Goal: Task Accomplishment & Management: Manage account settings

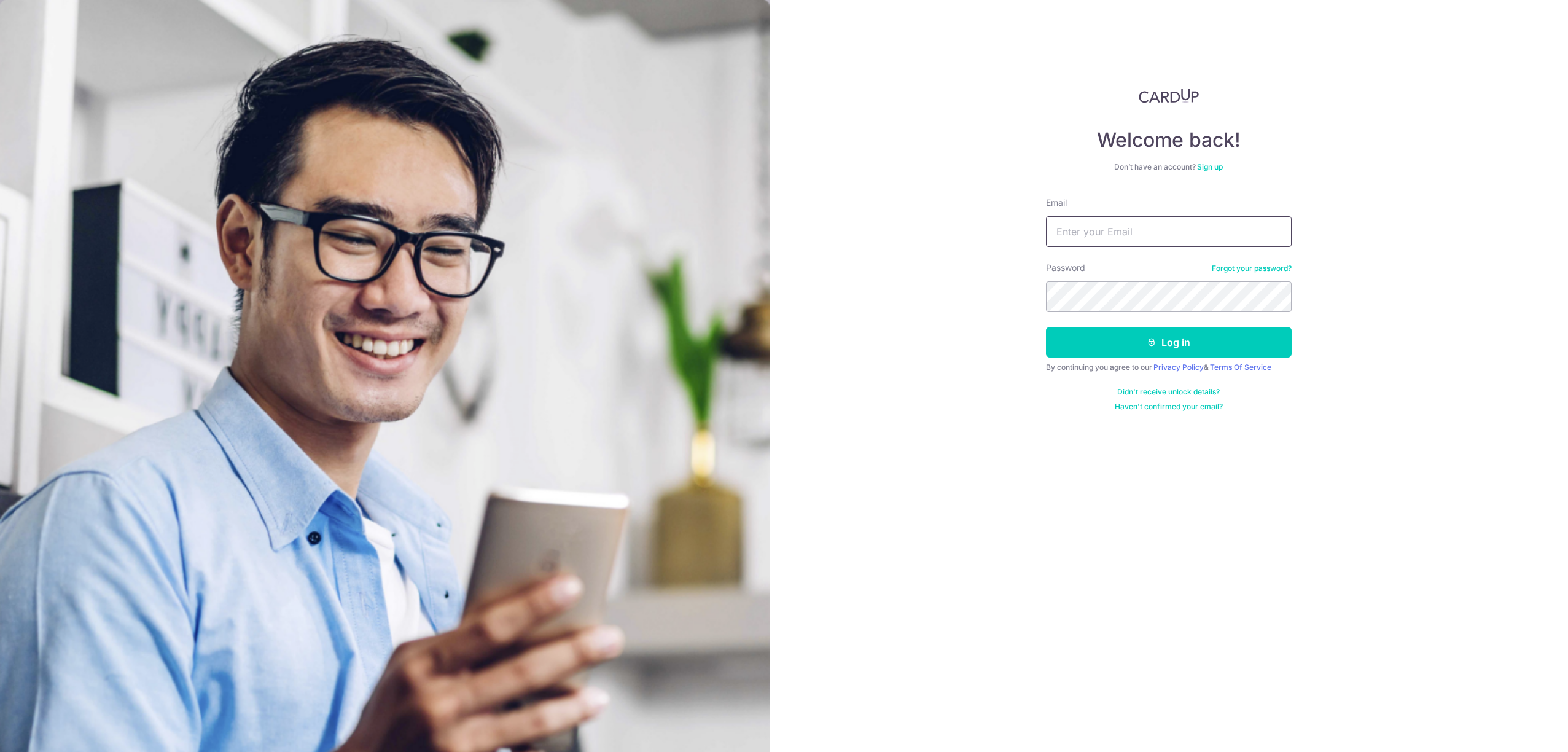
drag, startPoint x: 1100, startPoint y: 207, endPoint x: 1101, endPoint y: 236, distance: 29.0
click at [1100, 213] on div "Email" at bounding box center [1169, 221] width 246 height 50
click at [1101, 235] on input "Email" at bounding box center [1169, 231] width 246 height 31
type input "[PERSON_NAME][EMAIL_ADDRESS][DOMAIN_NAME]"
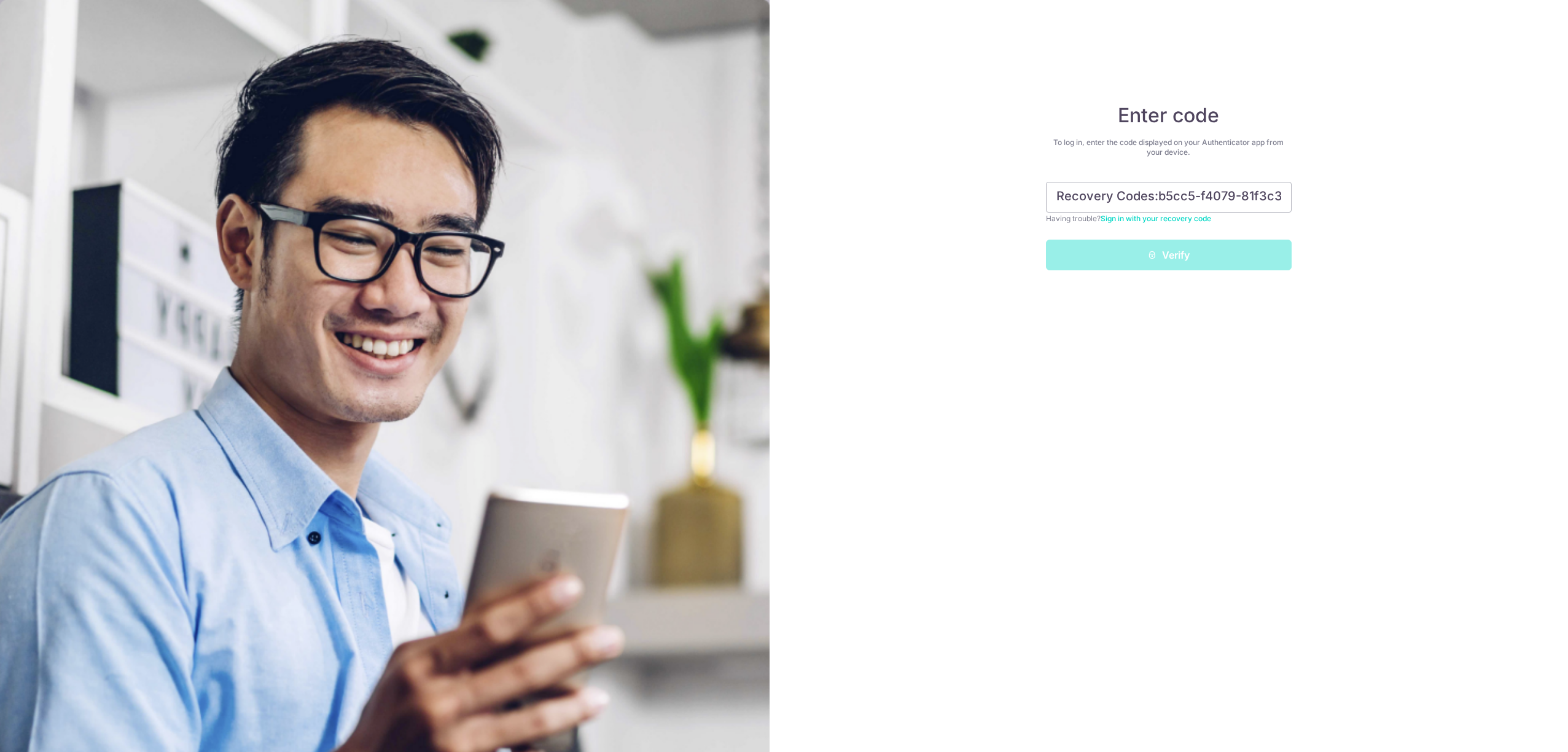
drag, startPoint x: 1235, startPoint y: 200, endPoint x: 730, endPoint y: 125, distance: 510.5
click at [730, 125] on section "Enter code To log in, enter the code displayed on your Authenticator app from y…" at bounding box center [784, 376] width 1568 height 752
type input "1"
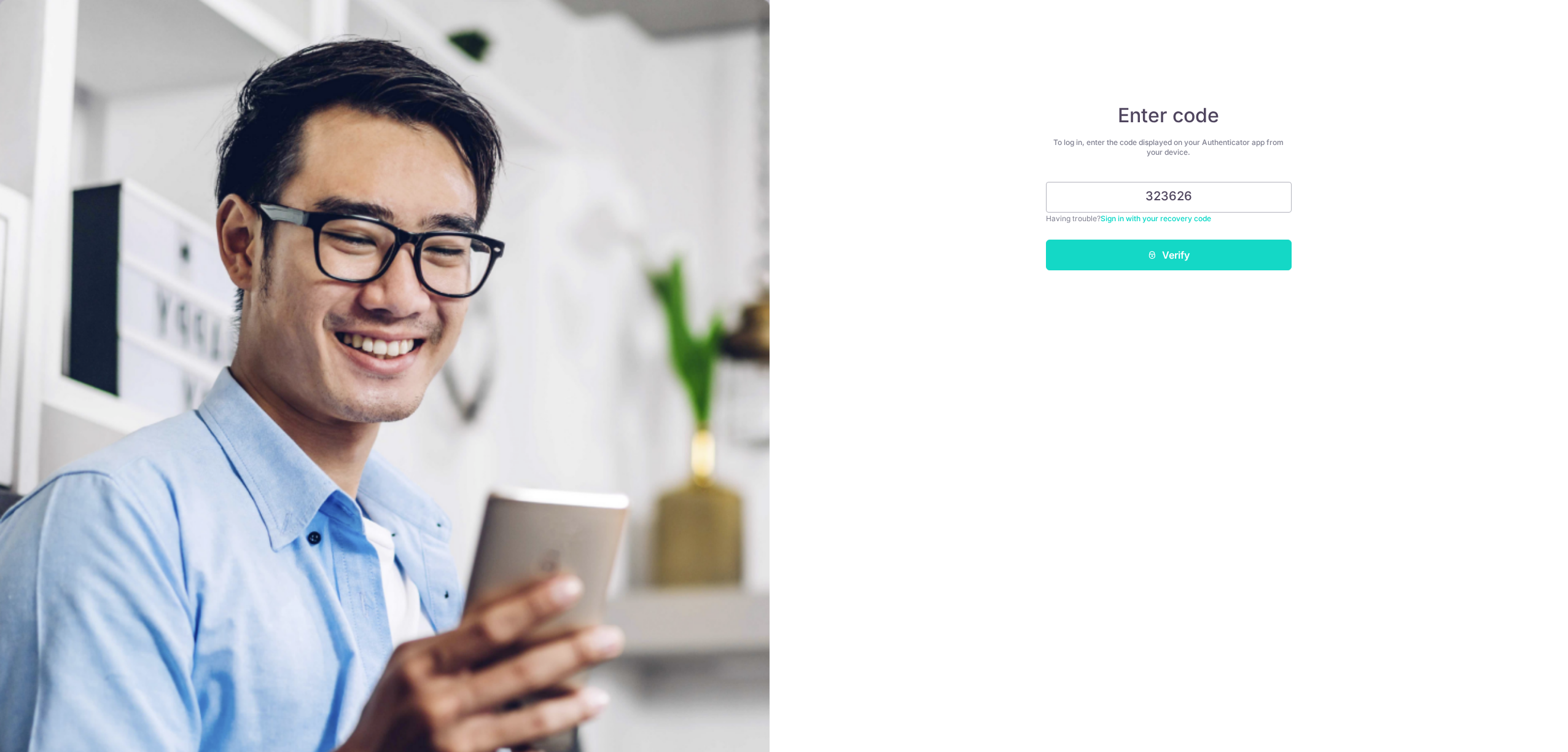
type input "323626"
click at [1180, 265] on button "Verify" at bounding box center [1169, 255] width 246 height 31
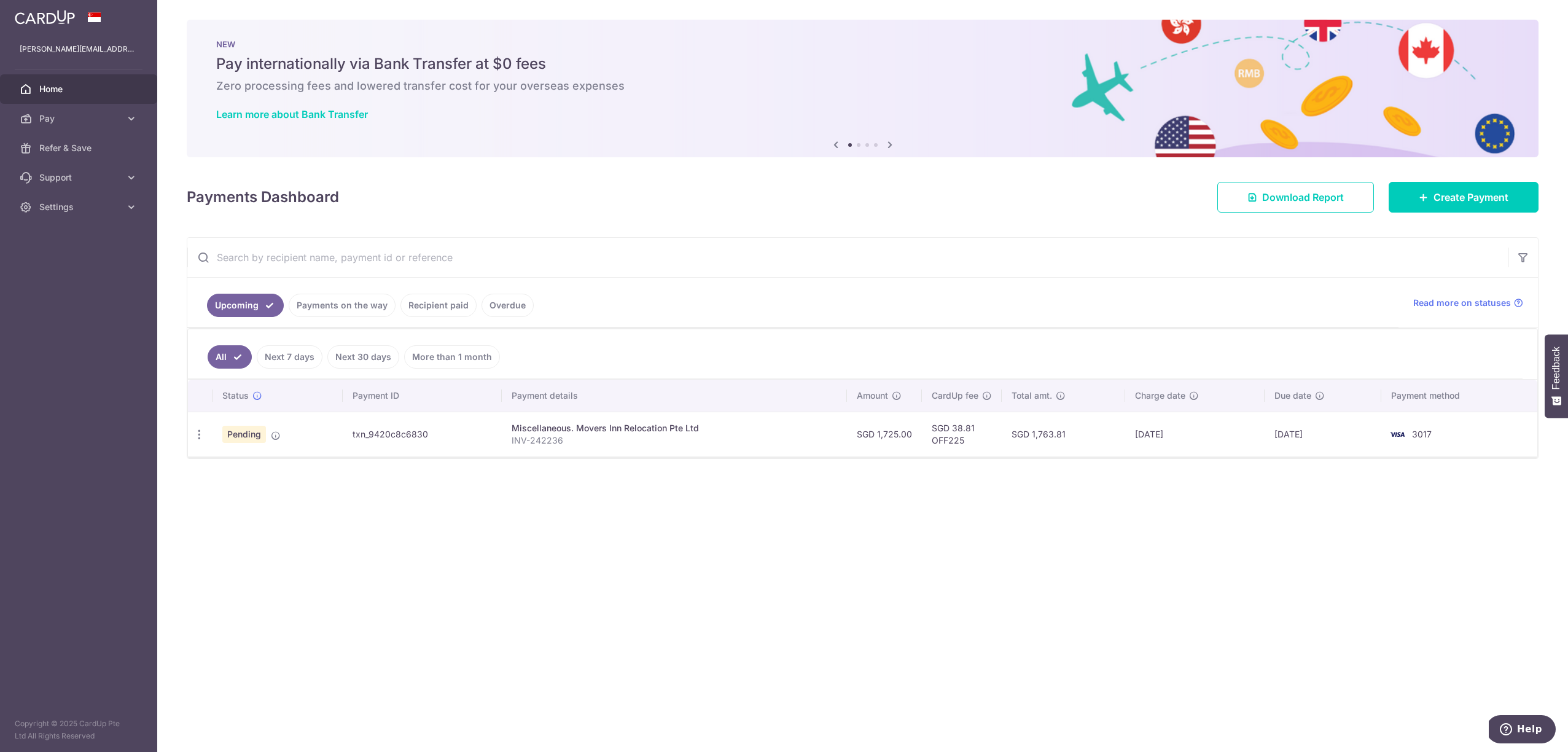
click at [438, 306] on link "Recipient paid" at bounding box center [439, 305] width 76 height 23
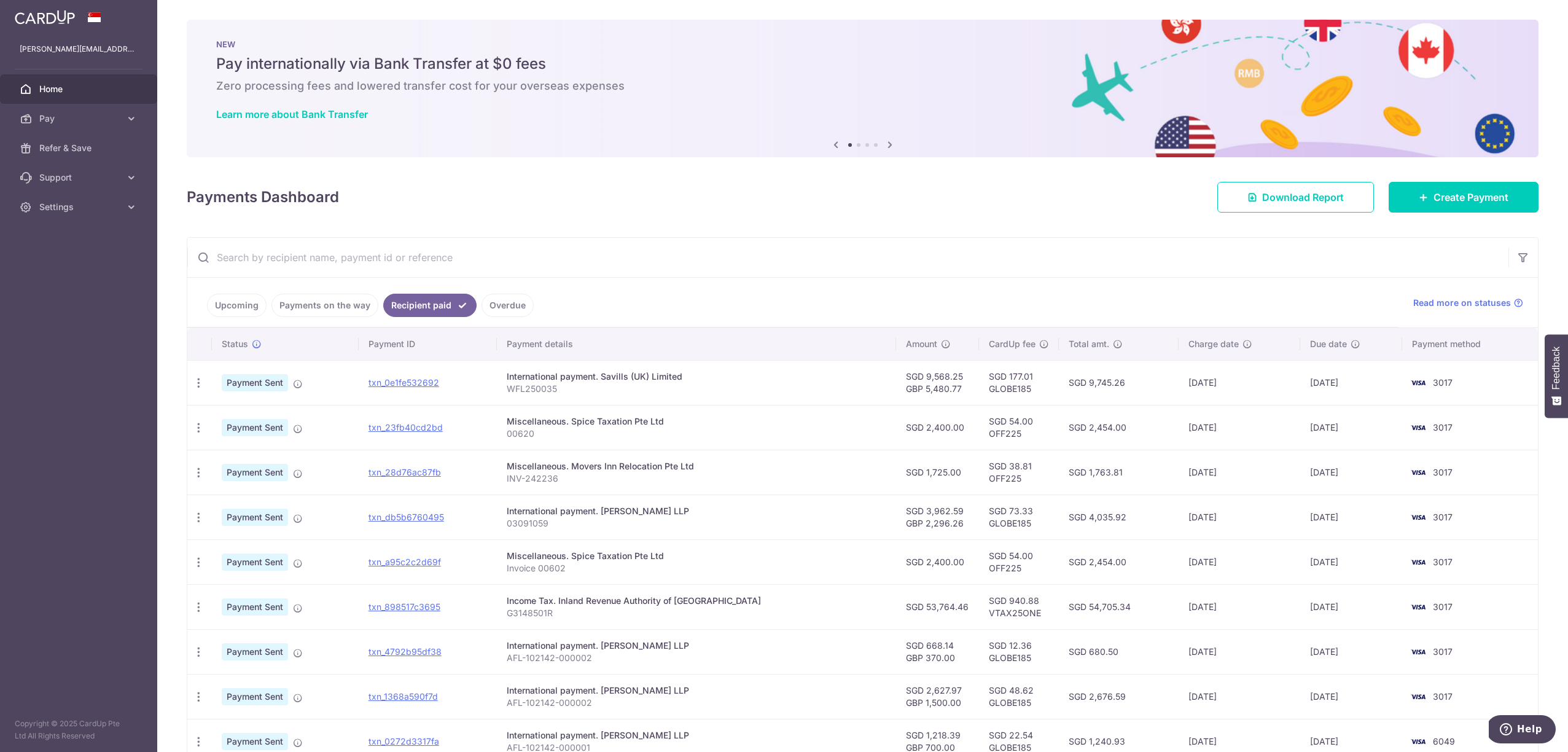
click at [1384, 390] on td "02/09/2025" at bounding box center [1351, 382] width 102 height 45
